Goal: Information Seeking & Learning: Learn about a topic

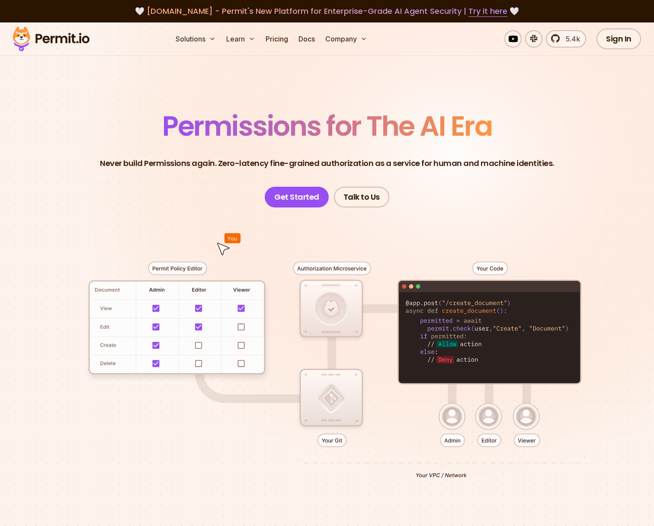
click at [109, 298] on div at bounding box center [327, 367] width 606 height 318
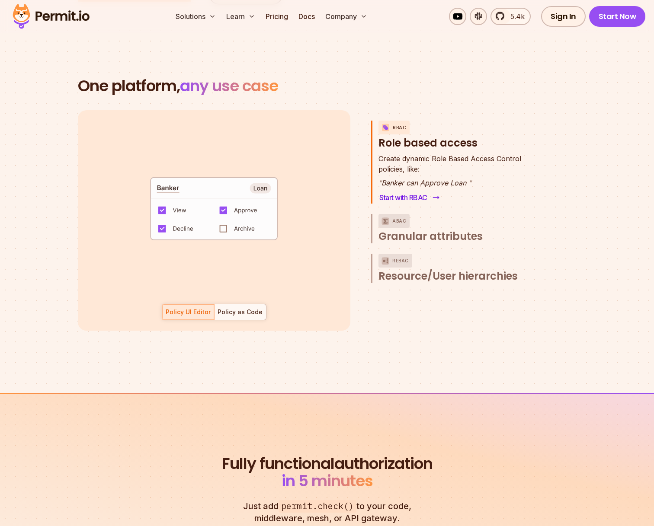
scroll to position [1211, 0]
click at [408, 215] on div "ABAC" at bounding box center [394, 222] width 31 height 14
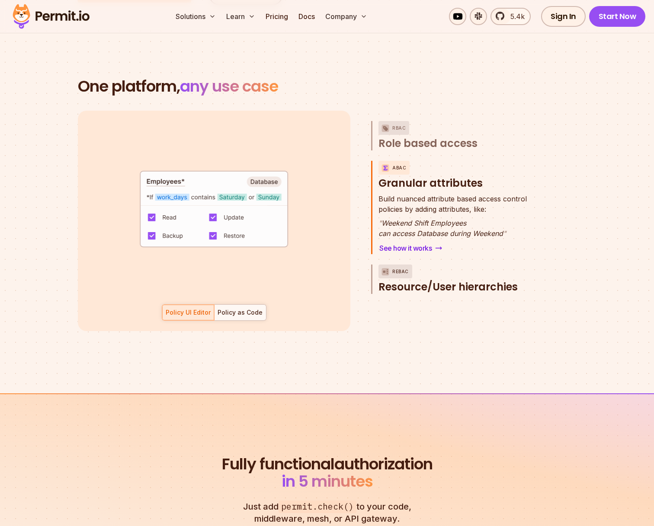
click at [431, 280] on span "Resource/User hierarchies" at bounding box center [448, 287] width 139 height 14
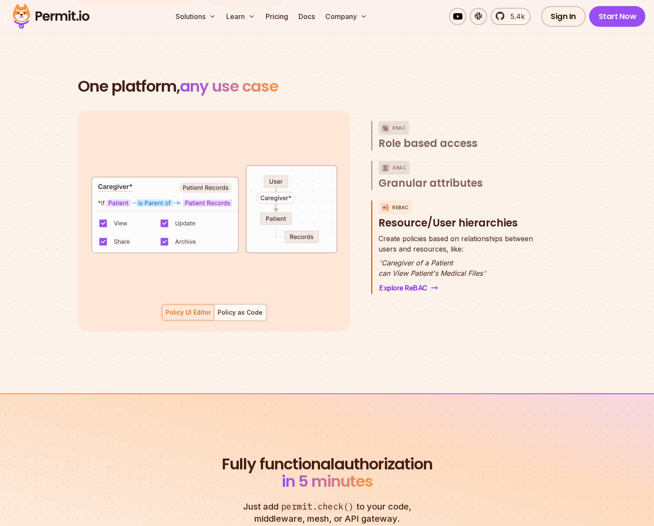
click at [415, 311] on div "RBAC Role based access ABAC Granular attributes ReBAC Resource/User hierarchies…" at bounding box center [455, 221] width 169 height 221
click at [415, 282] on link "Explore ReBAC" at bounding box center [409, 288] width 60 height 12
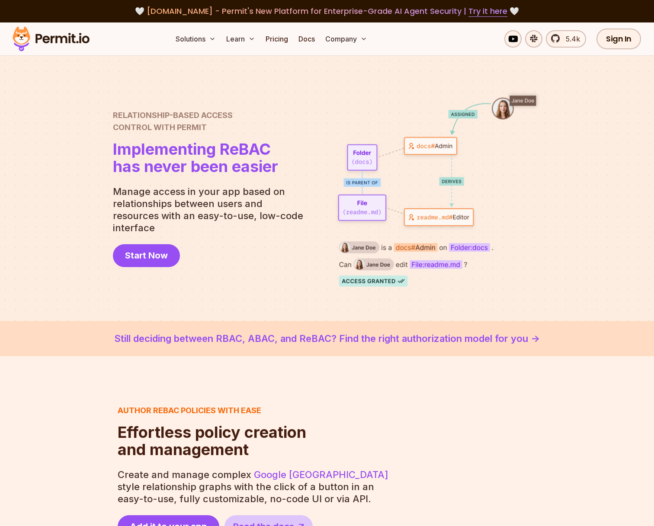
click at [292, 305] on div at bounding box center [327, 189] width 654 height 266
click at [257, 278] on div "Relationship-Based Access Control with Permit Relationship Based Access Control…" at bounding box center [327, 188] width 428 height 196
